Goal: Task Accomplishment & Management: Manage account settings

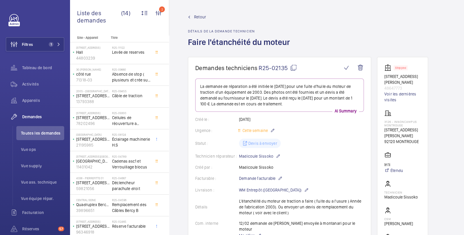
scroll to position [97, 0]
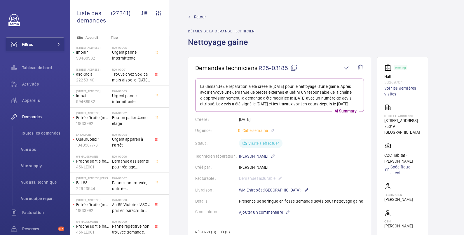
click at [295, 67] on mat-icon at bounding box center [293, 67] width 7 height 7
click at [200, 16] on span "Retour" at bounding box center [200, 17] width 12 height 6
click at [43, 45] on button "Filtres" at bounding box center [35, 44] width 58 height 14
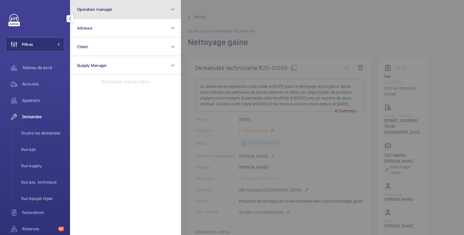
click at [89, 10] on span "Operation manager" at bounding box center [94, 9] width 35 height 5
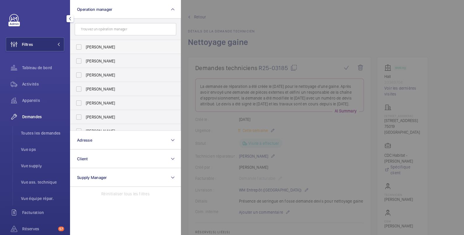
click at [88, 46] on span "[PERSON_NAME]" at bounding box center [126, 47] width 80 height 6
click at [85, 46] on input "[PERSON_NAME]" at bounding box center [79, 47] width 12 height 12
checkbox input "true"
click at [42, 215] on span "Facturation" at bounding box center [43, 213] width 42 height 6
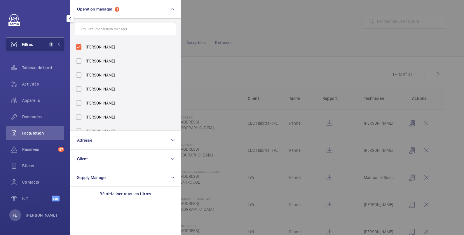
click at [283, 32] on div at bounding box center [413, 117] width 464 height 235
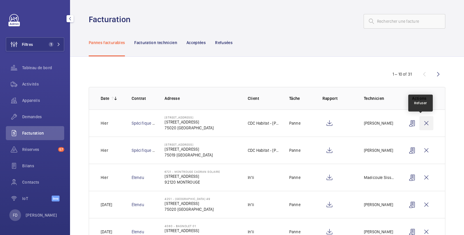
click at [420, 120] on wm-front-icon-button at bounding box center [427, 123] width 14 height 14
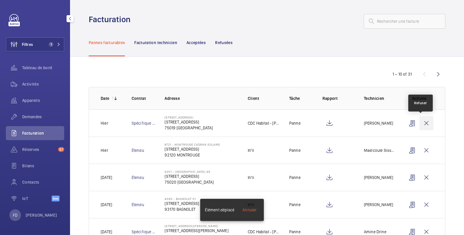
click at [421, 123] on wm-front-icon-button at bounding box center [427, 123] width 14 height 14
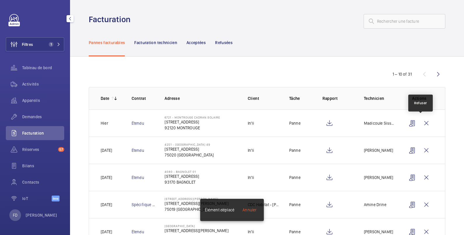
click at [421, 123] on wm-front-icon-button at bounding box center [427, 123] width 14 height 14
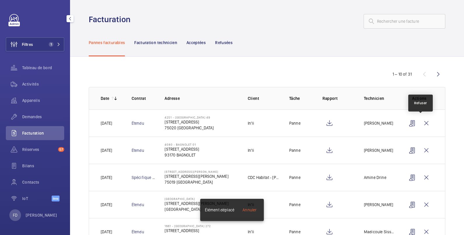
click at [421, 123] on wm-front-icon-button at bounding box center [427, 123] width 14 height 14
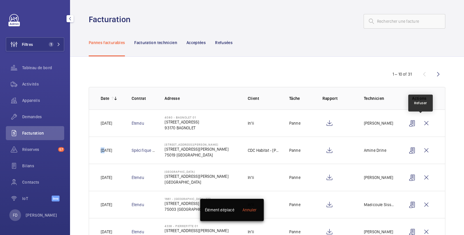
click at [421, 123] on wm-front-icon-button at bounding box center [427, 123] width 14 height 14
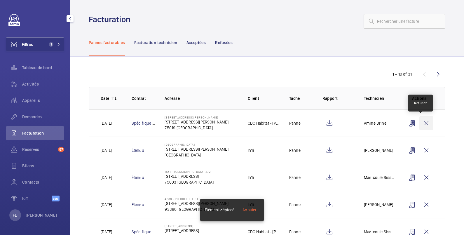
click at [421, 123] on wm-front-icon-button at bounding box center [427, 123] width 14 height 14
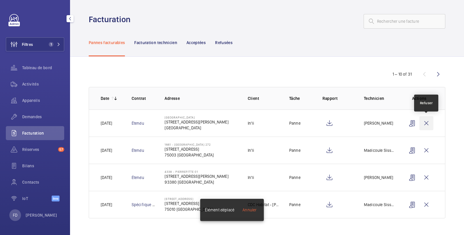
click at [427, 124] on wm-front-icon-button at bounding box center [427, 123] width 14 height 14
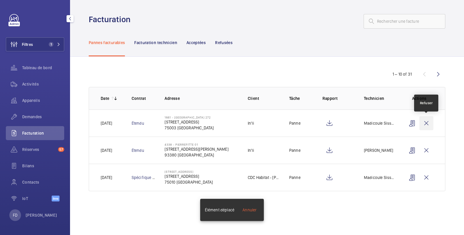
click at [427, 122] on wm-front-icon-button at bounding box center [427, 123] width 14 height 14
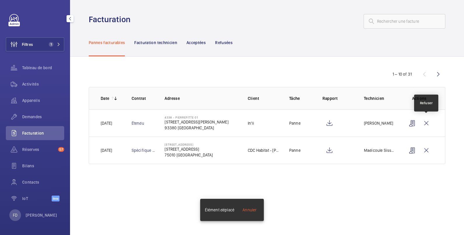
click at [427, 122] on wm-front-icon-button at bounding box center [427, 123] width 14 height 14
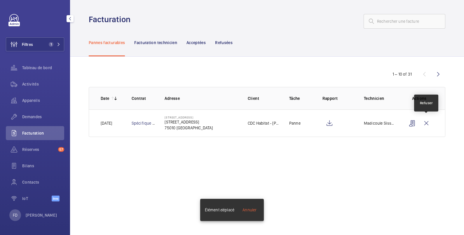
click at [427, 122] on wm-front-icon-button at bounding box center [427, 123] width 14 height 14
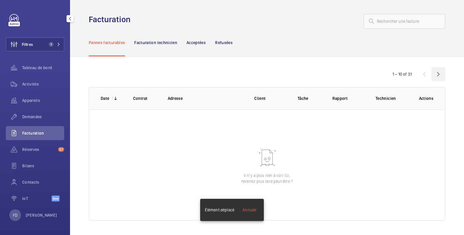
click at [438, 73] on wm-front-icon-button at bounding box center [438, 74] width 14 height 14
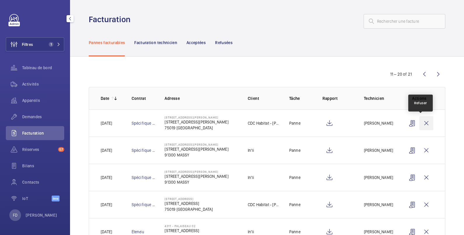
click at [421, 122] on wm-front-icon-button at bounding box center [427, 123] width 14 height 14
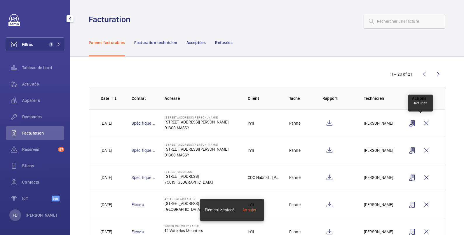
click at [421, 122] on wm-front-icon-button at bounding box center [427, 123] width 14 height 14
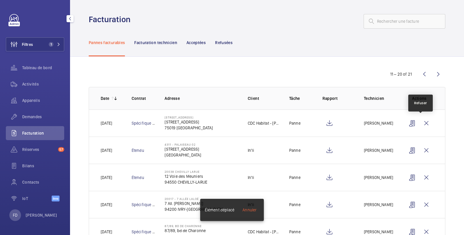
click at [421, 122] on wm-front-icon-button at bounding box center [427, 123] width 14 height 14
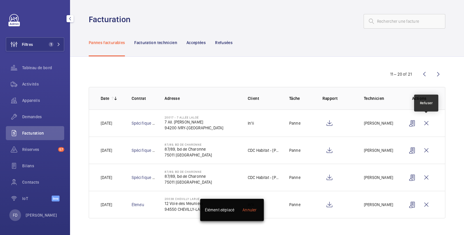
click at [421, 122] on wm-front-icon-button at bounding box center [427, 123] width 14 height 14
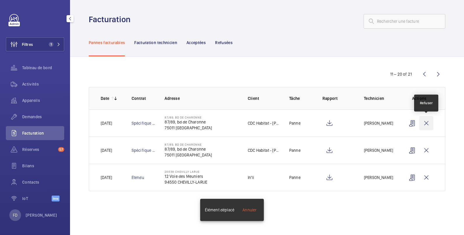
click at [427, 123] on wm-front-icon-button at bounding box center [427, 123] width 14 height 14
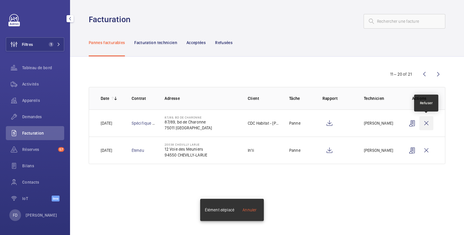
click at [427, 122] on wm-front-icon-button at bounding box center [427, 123] width 14 height 14
click at [426, 120] on wm-front-icon-button at bounding box center [427, 123] width 14 height 14
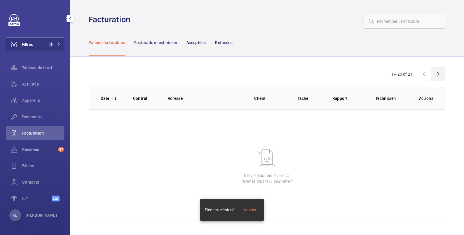
click at [438, 74] on wm-front-icon-button at bounding box center [438, 74] width 14 height 14
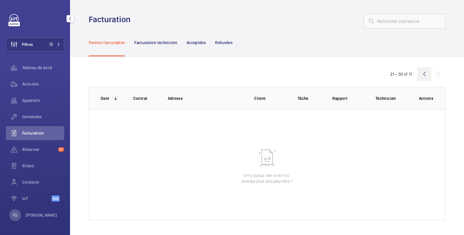
click at [425, 76] on wm-front-icon-button at bounding box center [424, 74] width 14 height 14
click at [33, 149] on span "Réserves" at bounding box center [39, 150] width 34 height 6
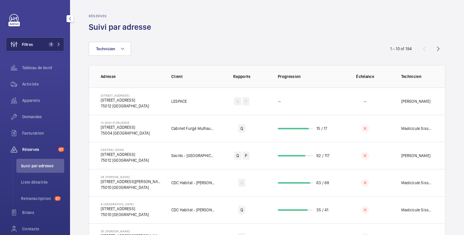
click at [39, 49] on button "Filtres 1" at bounding box center [35, 44] width 58 height 14
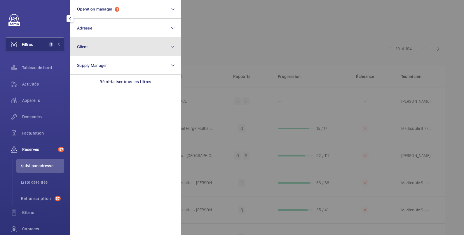
click at [93, 54] on button "Client" at bounding box center [125, 46] width 111 height 19
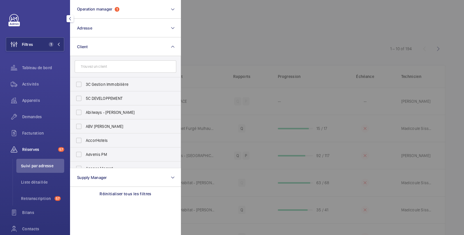
click at [95, 68] on input "text" at bounding box center [126, 66] width 102 height 12
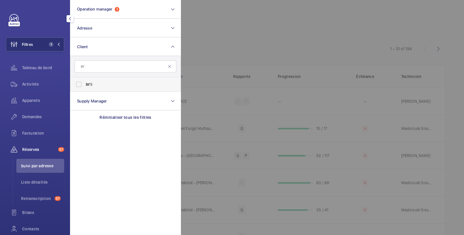
type input "in'"
click at [96, 87] on span "In' li" at bounding box center [126, 84] width 80 height 6
click at [85, 87] on input "In' li" at bounding box center [79, 85] width 12 height 12
checkbox input "true"
click at [251, 26] on div at bounding box center [413, 117] width 464 height 235
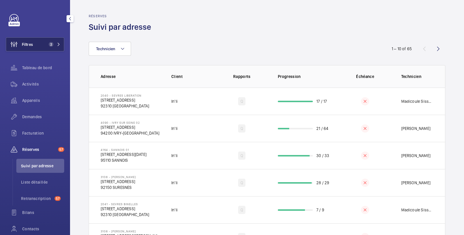
click at [43, 45] on button "Filtres 2" at bounding box center [35, 44] width 58 height 14
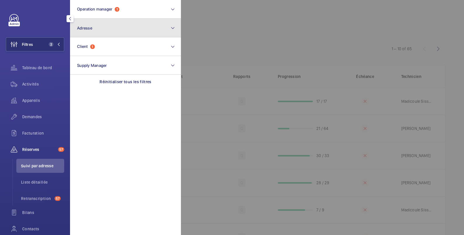
click at [95, 29] on button "Adresse" at bounding box center [125, 28] width 111 height 19
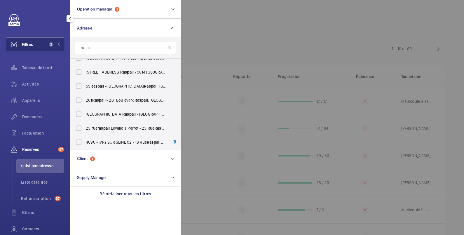
scroll to position [64, 0]
type input "raspa"
click at [81, 128] on label "4090 - IVRY SUR SEINE 02 - 16 Rue Raspa il 94200 IVRY, IVRY-SUR-SEINE 94200" at bounding box center [121, 128] width 102 height 14
click at [81, 128] on input "4090 - IVRY SUR SEINE 02 - 16 Rue Raspa il 94200 IVRY, IVRY-SUR-SEINE 94200" at bounding box center [79, 128] width 12 height 12
checkbox input "true"
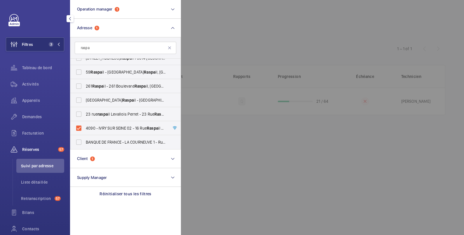
click at [270, 29] on div at bounding box center [413, 117] width 464 height 235
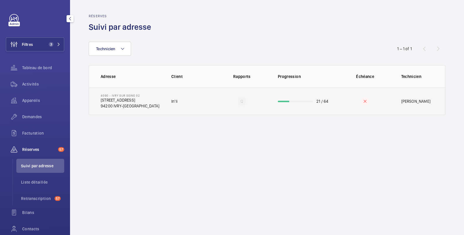
click at [255, 96] on td "Q" at bounding box center [241, 101] width 53 height 27
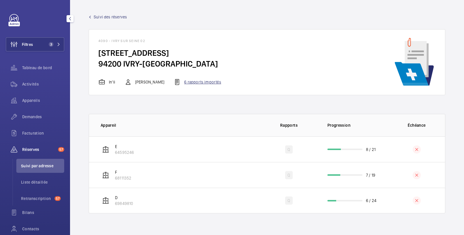
click at [203, 82] on div "6 rapports importés" at bounding box center [197, 82] width 47 height 7
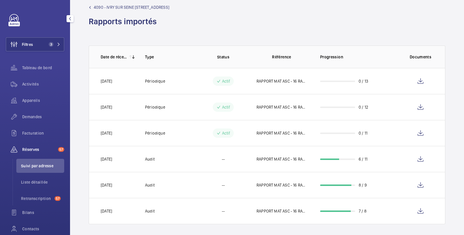
scroll to position [12, 0]
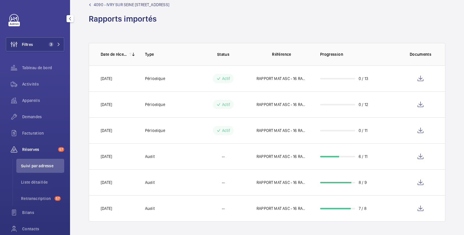
click at [118, 3] on span "4090 - IVRY SUR SEINE 02 - 16 Rue Raspail 94200 IVRY" at bounding box center [132, 5] width 76 height 6
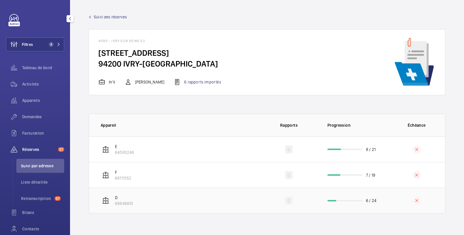
click at [204, 199] on td "D 69849810" at bounding box center [174, 201] width 171 height 26
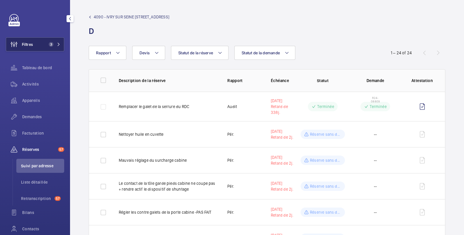
click at [36, 41] on button "Filtres 3" at bounding box center [35, 44] width 58 height 14
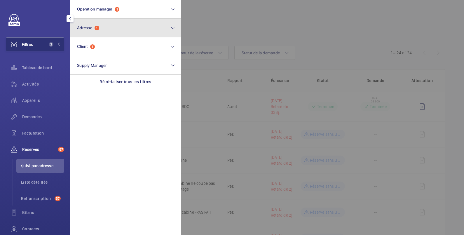
click at [106, 28] on button "Adresse 1" at bounding box center [125, 28] width 111 height 19
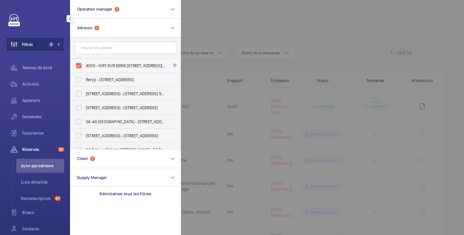
click at [91, 64] on span "4090 - IVRY SUR SEINE 02 - 16 Rue Raspail 94200 IVRY, IVRY-SUR-SEINE 94200" at bounding box center [126, 66] width 80 height 6
click at [85, 64] on input "4090 - IVRY SUR SEINE 02 - 16 Rue Raspail 94200 IVRY, IVRY-SUR-SEINE 94200" at bounding box center [79, 66] width 12 height 12
checkbox input "false"
click at [233, 21] on div at bounding box center [413, 117] width 464 height 235
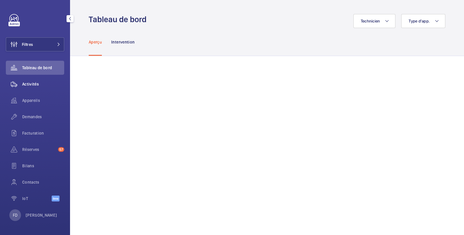
click at [31, 84] on span "Activités" at bounding box center [43, 84] width 42 height 6
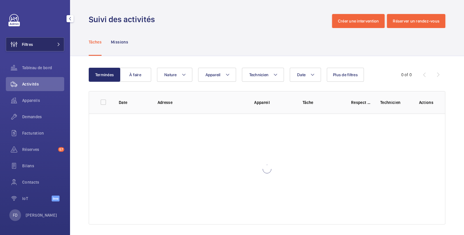
click at [34, 43] on button "Filtres" at bounding box center [35, 44] width 58 height 14
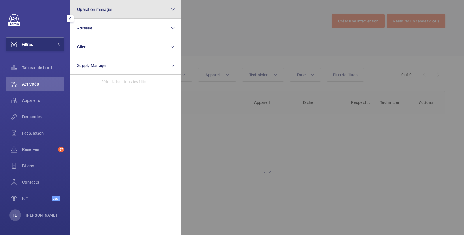
click at [90, 12] on button "Operation manager" at bounding box center [125, 9] width 111 height 19
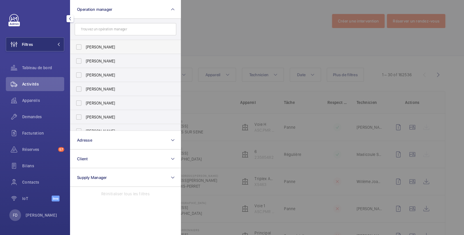
click at [94, 48] on span "[PERSON_NAME]" at bounding box center [126, 47] width 80 height 6
click at [85, 48] on input "[PERSON_NAME]" at bounding box center [79, 47] width 12 height 12
checkbox input "true"
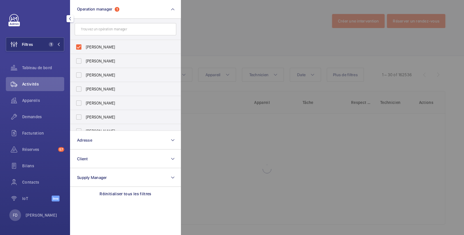
click at [214, 15] on div at bounding box center [413, 117] width 464 height 235
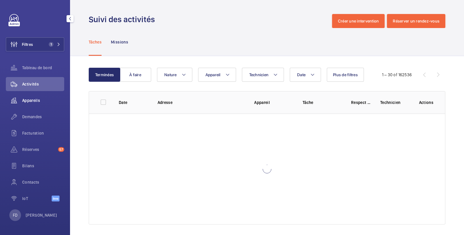
click at [33, 99] on span "Appareils" at bounding box center [43, 101] width 42 height 6
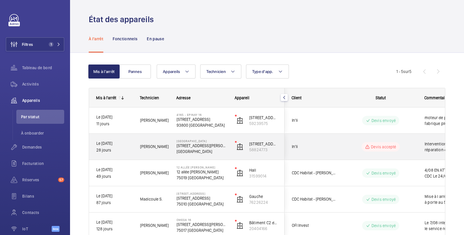
scroll to position [37, 0]
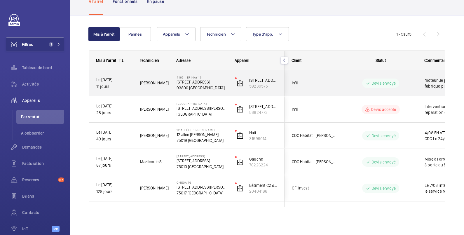
click at [333, 81] on span "In'li" at bounding box center [314, 83] width 45 height 7
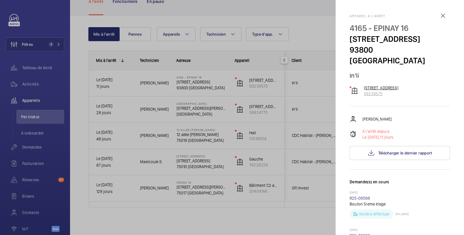
scroll to position [97, 0]
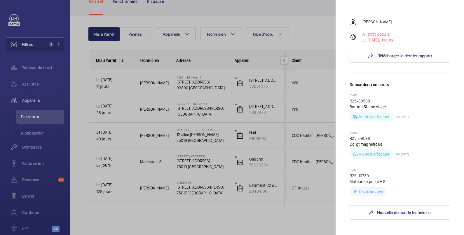
click at [313, 32] on div at bounding box center [232, 117] width 464 height 235
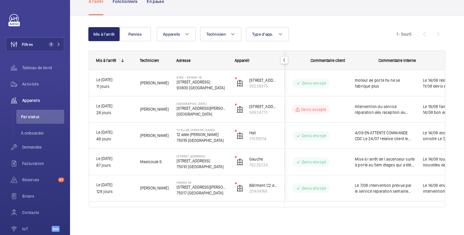
scroll to position [0, 114]
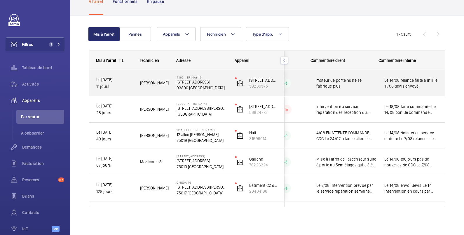
click at [363, 85] on span "moteur de porte hs ne se fabrique plus" at bounding box center [346, 83] width 60 height 12
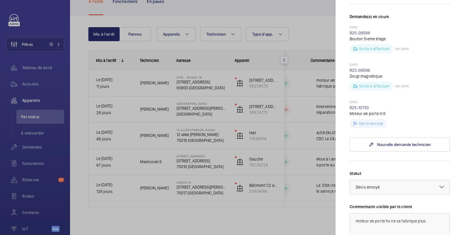
scroll to position [4, 0]
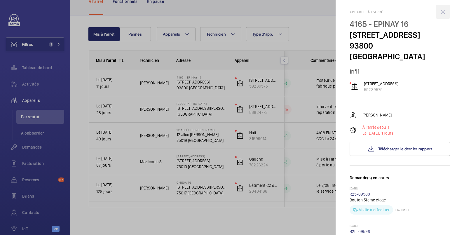
click at [439, 10] on wm-front-icon-button at bounding box center [443, 12] width 14 height 14
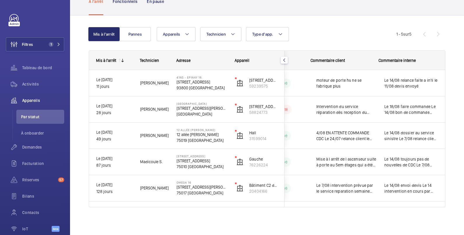
scroll to position [0, 0]
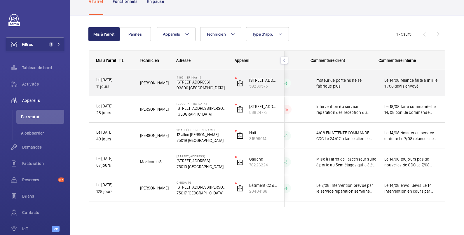
click at [400, 79] on span "Le 14/08 relance faite a in'li le 11/08 devis envoyé" at bounding box center [410, 83] width 53 height 12
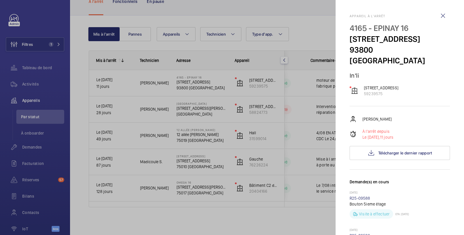
scroll to position [97, 0]
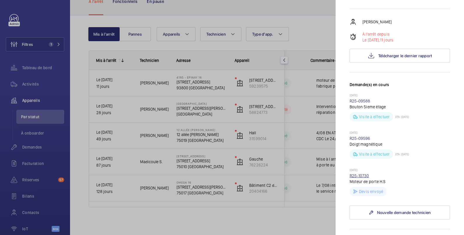
click at [360, 175] on link "R25-10730" at bounding box center [360, 175] width 20 height 5
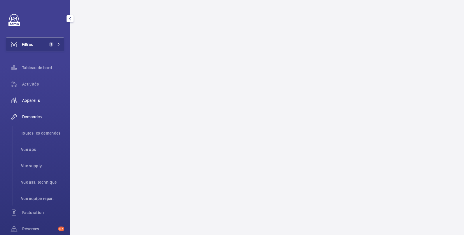
click at [36, 102] on span "Appareils" at bounding box center [43, 101] width 42 height 6
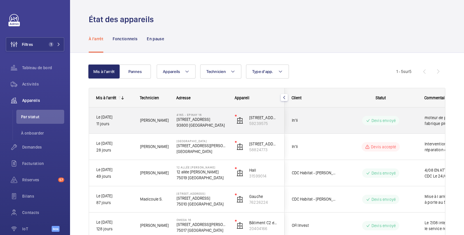
click at [390, 122] on p "Devis envoyé" at bounding box center [384, 121] width 24 height 6
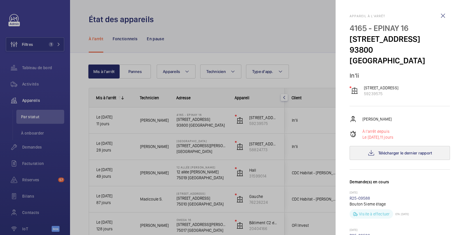
scroll to position [97, 0]
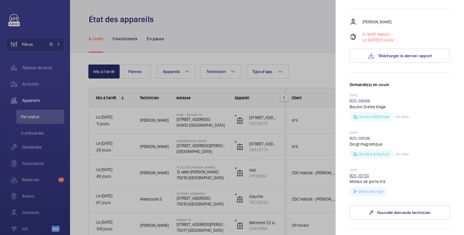
click at [364, 177] on link "R25-10730" at bounding box center [360, 175] width 20 height 5
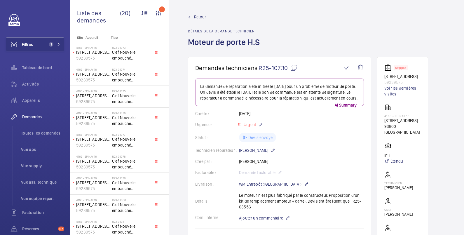
scroll to position [97, 0]
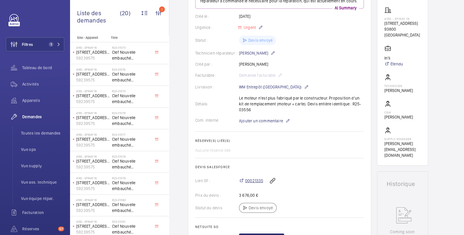
click at [255, 184] on span "00021335" at bounding box center [254, 181] width 18 height 6
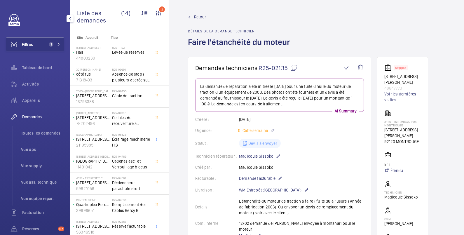
scroll to position [97, 0]
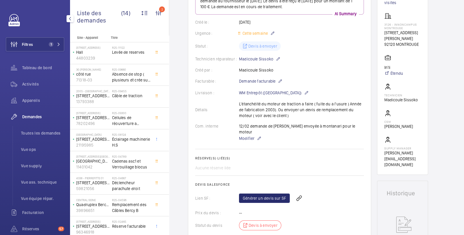
click at [33, 44] on span "Filtres" at bounding box center [27, 44] width 11 height 6
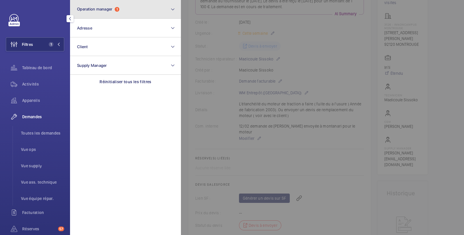
click at [103, 13] on button "Operation manager 1" at bounding box center [125, 9] width 111 height 19
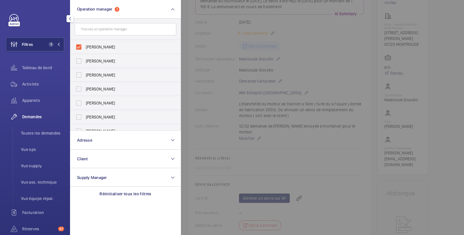
click at [442, 14] on div at bounding box center [413, 117] width 464 height 235
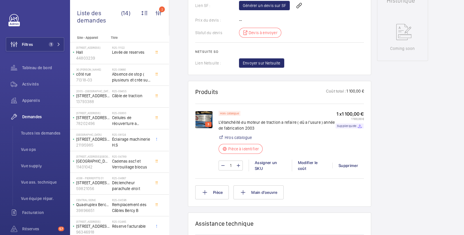
scroll to position [292, 0]
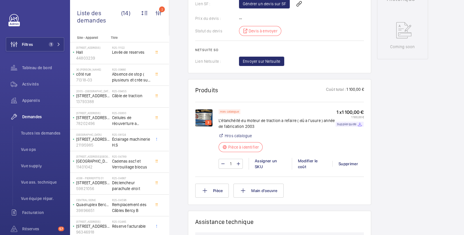
click at [203, 111] on img at bounding box center [204, 118] width 18 height 18
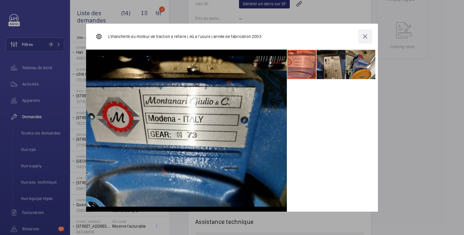
click at [361, 35] on wm-front-icon-button at bounding box center [365, 36] width 14 height 14
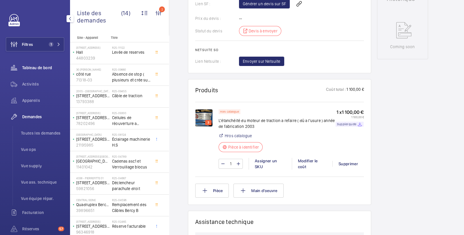
click at [31, 67] on span "Tableau de bord" at bounding box center [43, 68] width 42 height 6
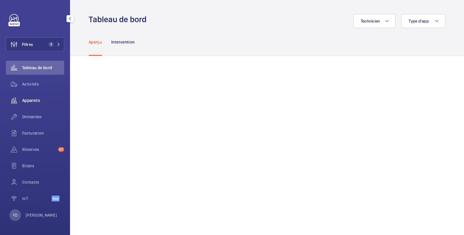
click at [34, 101] on span "Appareils" at bounding box center [43, 101] width 42 height 6
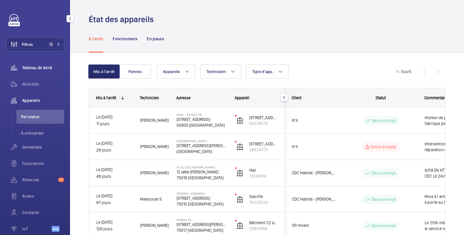
click at [34, 66] on span "Tableau de bord" at bounding box center [43, 68] width 42 height 6
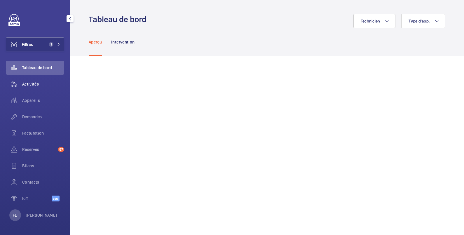
click at [34, 83] on span "Activités" at bounding box center [43, 84] width 42 height 6
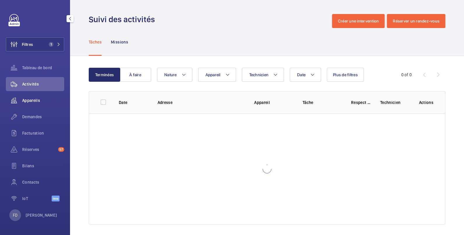
click at [36, 100] on span "Appareils" at bounding box center [43, 101] width 42 height 6
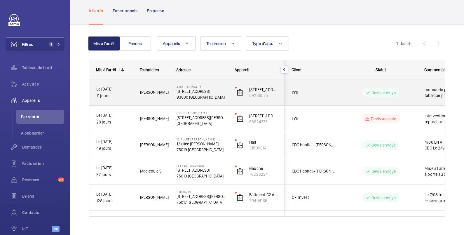
scroll to position [37, 0]
